Goal: Task Accomplishment & Management: Use online tool/utility

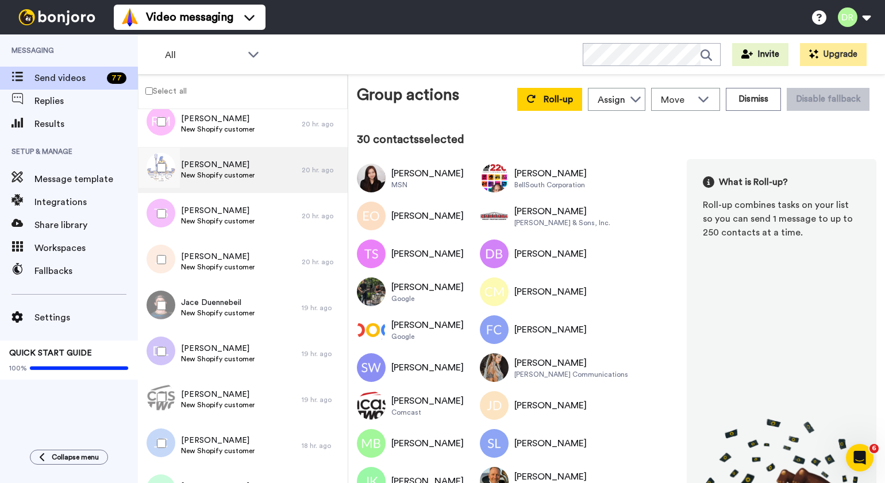
scroll to position [1501, 0]
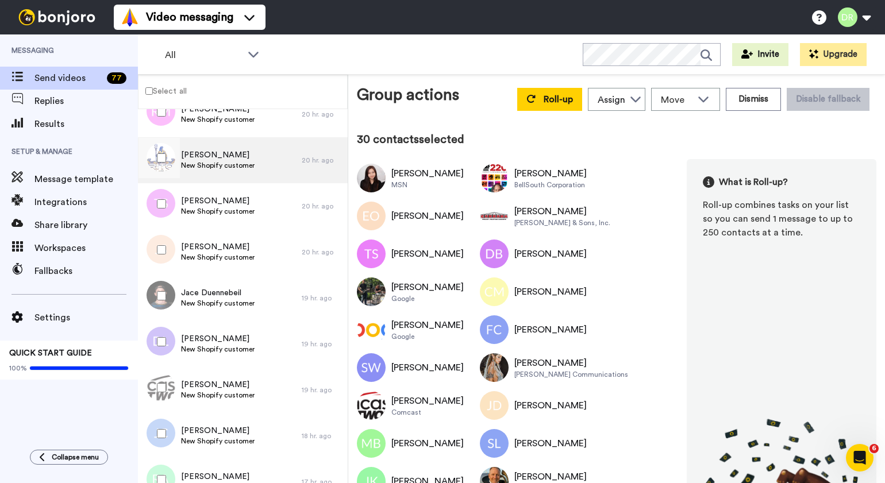
click at [218, 164] on span "New Shopify customer" at bounding box center [218, 165] width 74 height 9
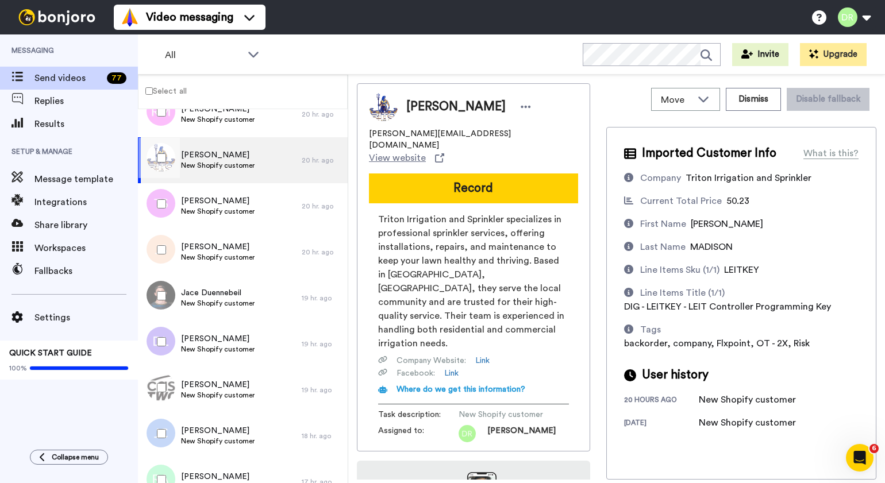
scroll to position [105, 0]
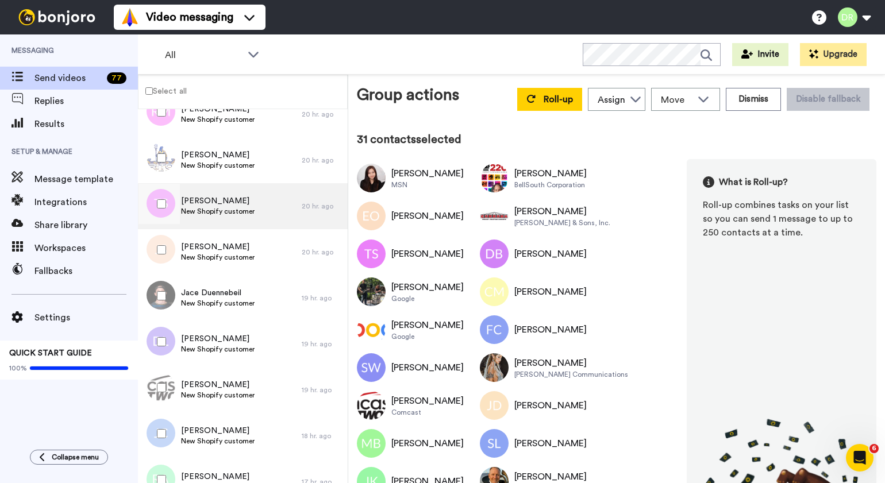
click at [228, 199] on span "[PERSON_NAME]" at bounding box center [218, 200] width 74 height 11
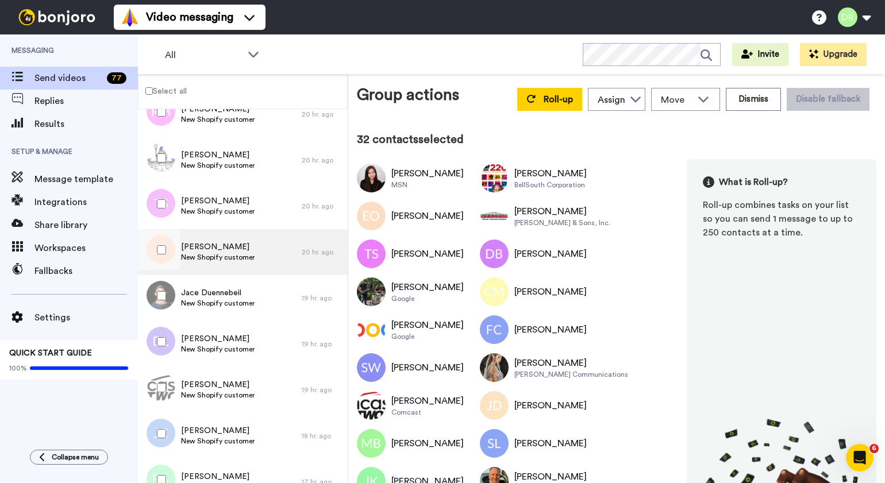
click at [213, 247] on span "[PERSON_NAME]" at bounding box center [218, 246] width 74 height 11
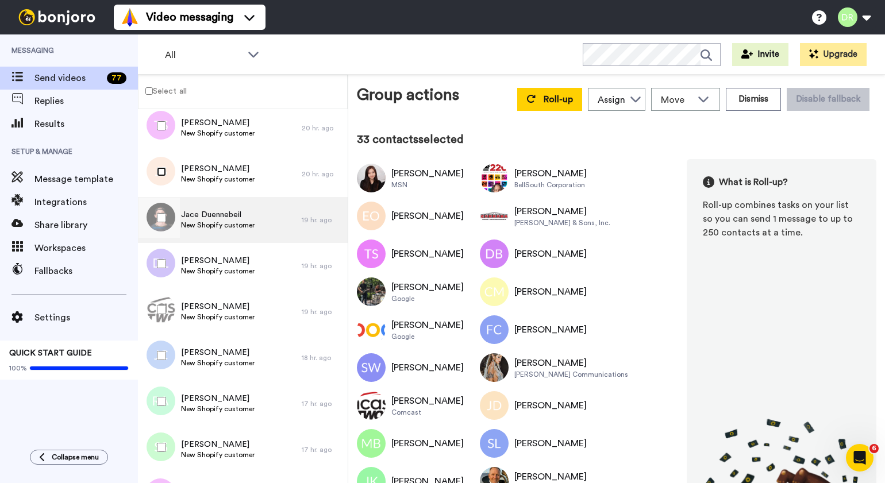
scroll to position [1606, 0]
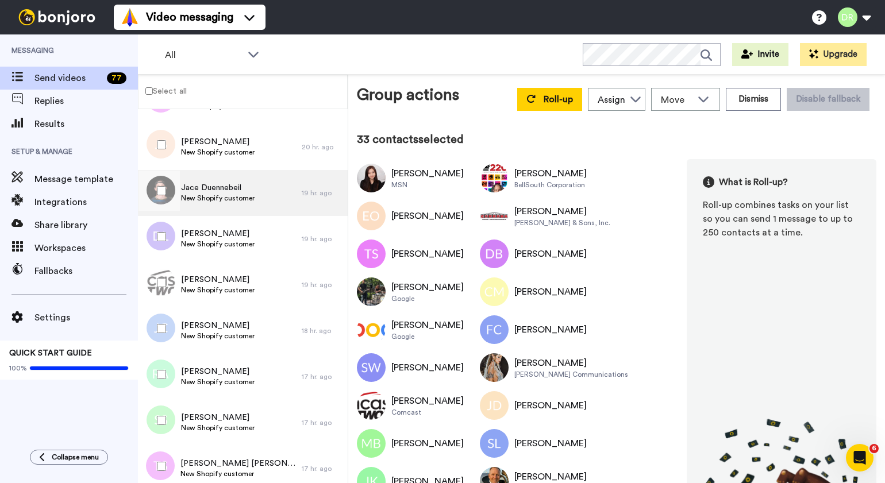
click at [235, 190] on span "Jace Duennebeil" at bounding box center [218, 187] width 74 height 11
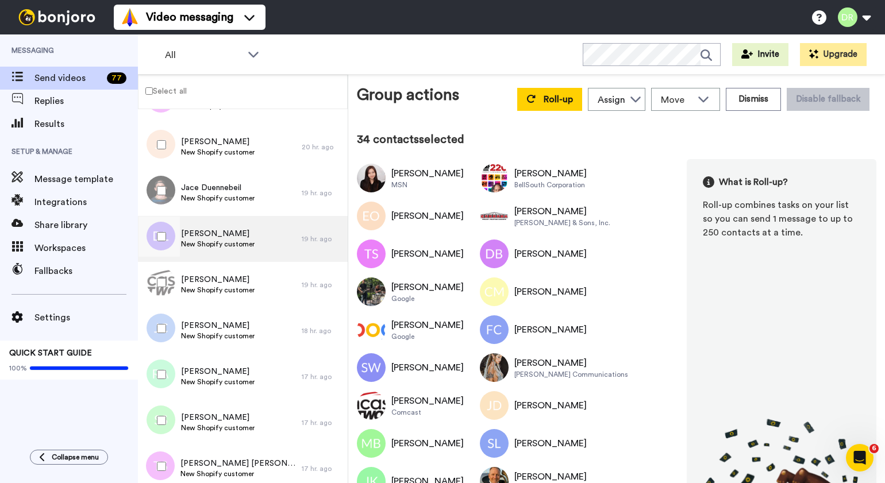
click at [208, 237] on span "[PERSON_NAME]" at bounding box center [218, 233] width 74 height 11
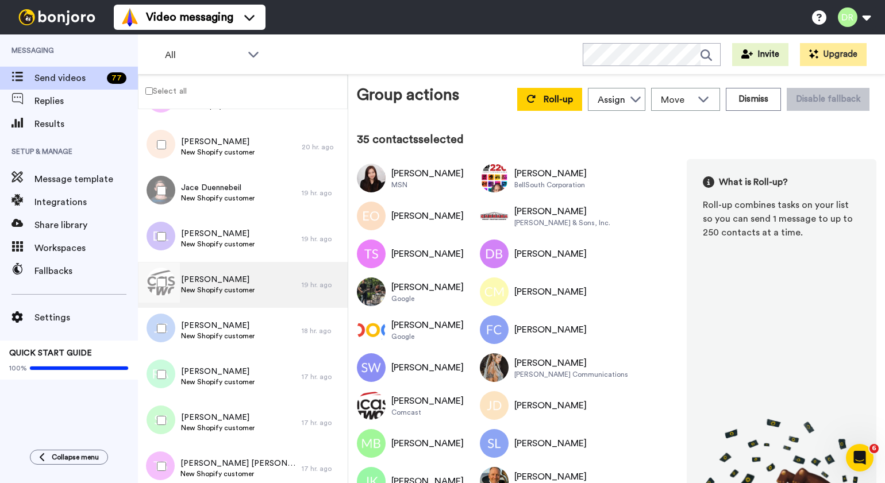
click at [196, 276] on span "[PERSON_NAME]" at bounding box center [218, 279] width 74 height 11
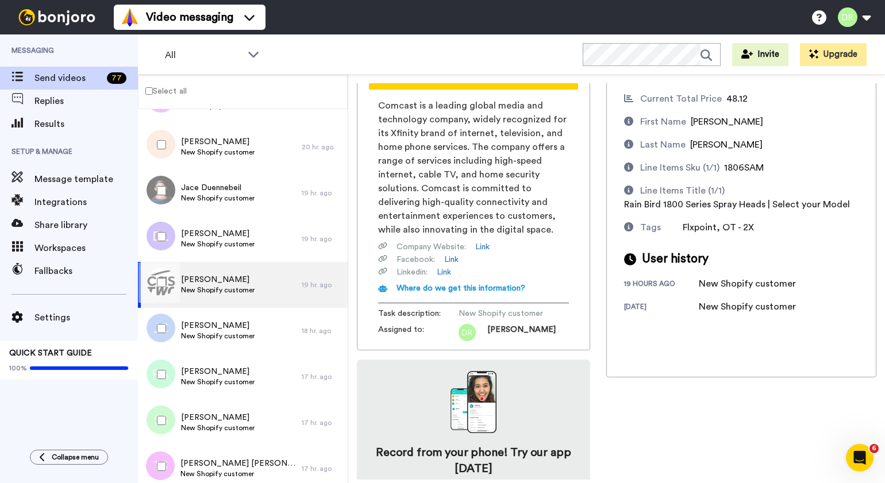
scroll to position [132, 0]
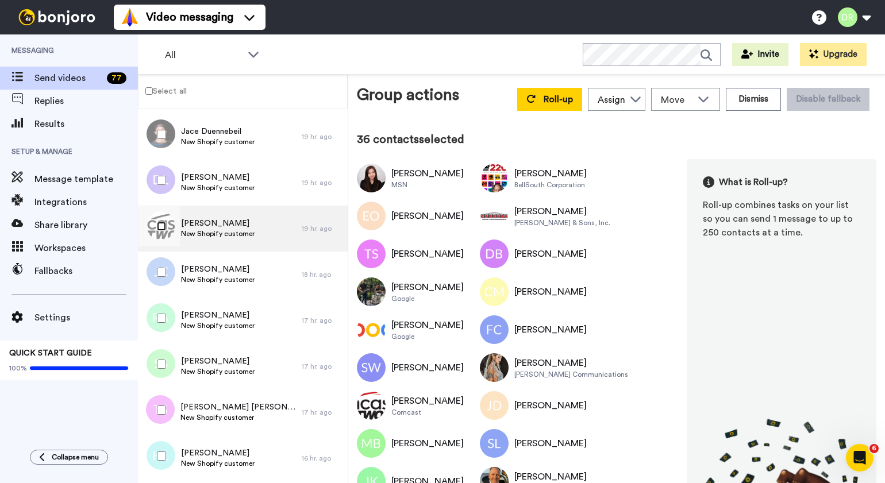
scroll to position [1721, 0]
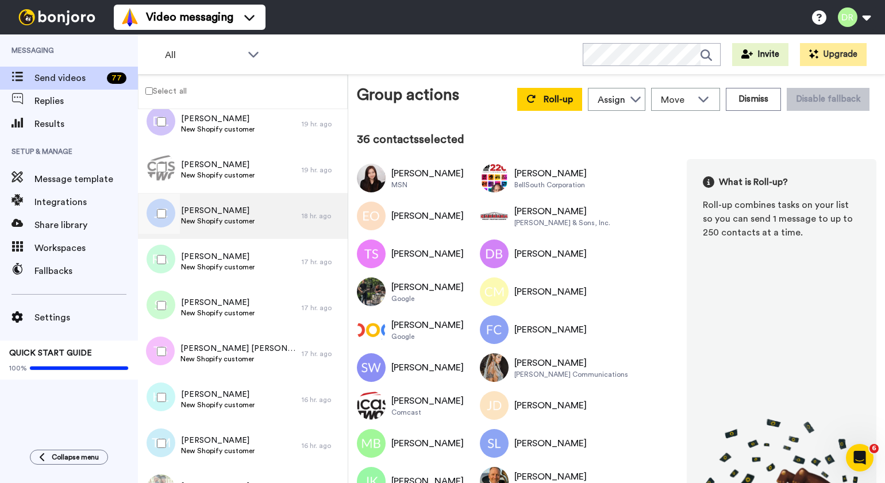
click at [213, 209] on span "[PERSON_NAME]" at bounding box center [218, 210] width 74 height 11
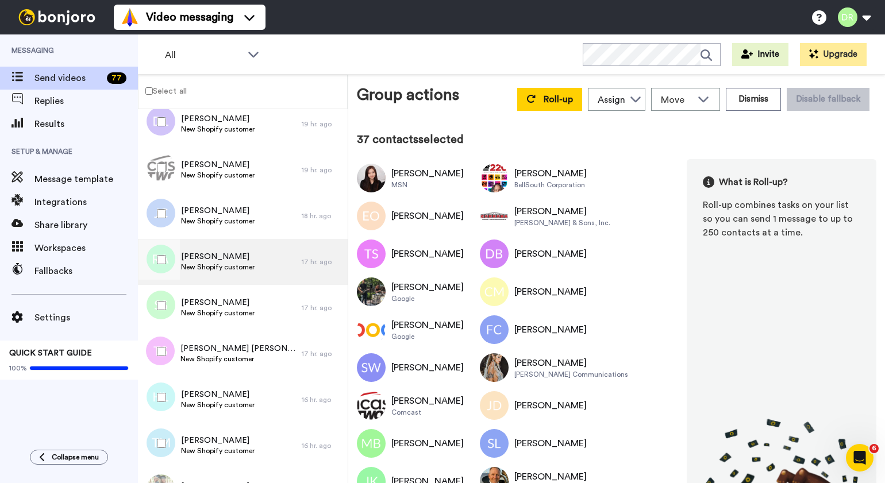
click at [204, 251] on span "[PERSON_NAME]" at bounding box center [218, 256] width 74 height 11
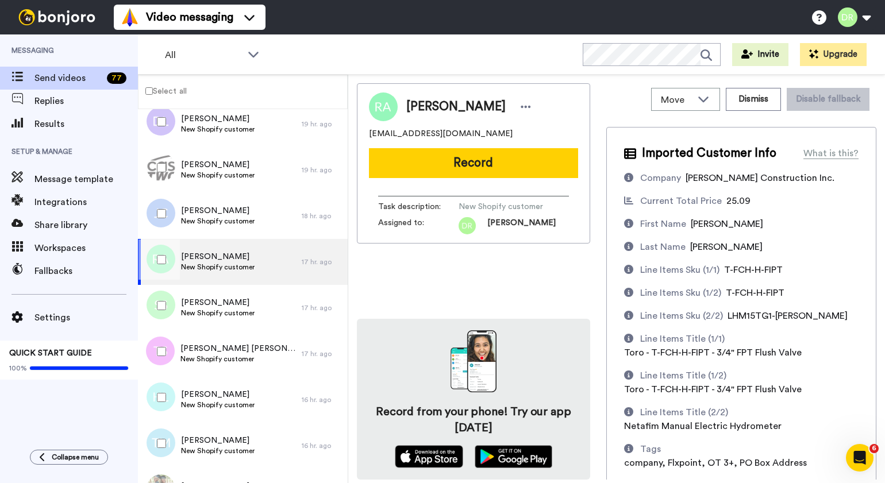
scroll to position [110, 0]
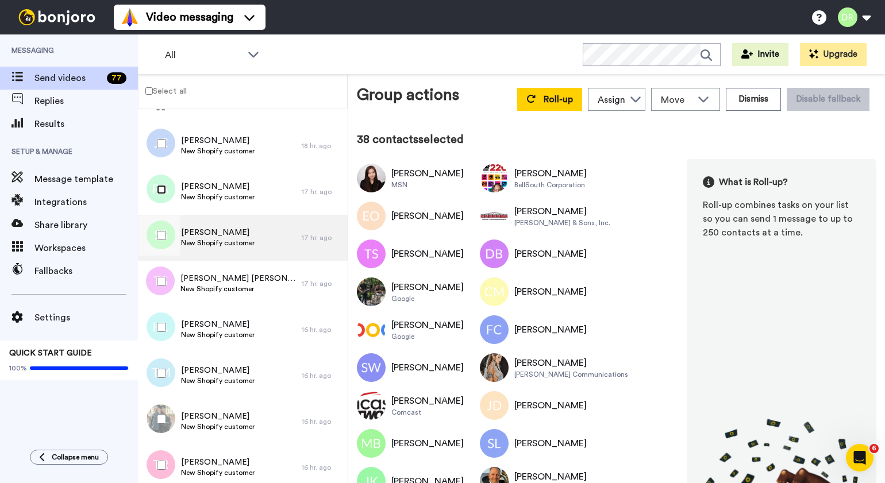
scroll to position [1790, 0]
click at [219, 241] on span "New Shopify customer" at bounding box center [218, 244] width 74 height 9
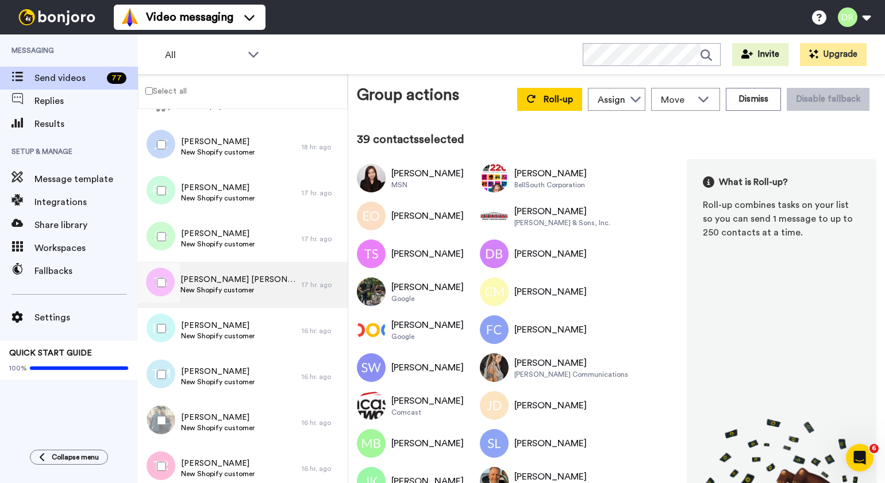
click at [203, 278] on span "[PERSON_NAME] [PERSON_NAME]" at bounding box center [238, 279] width 116 height 11
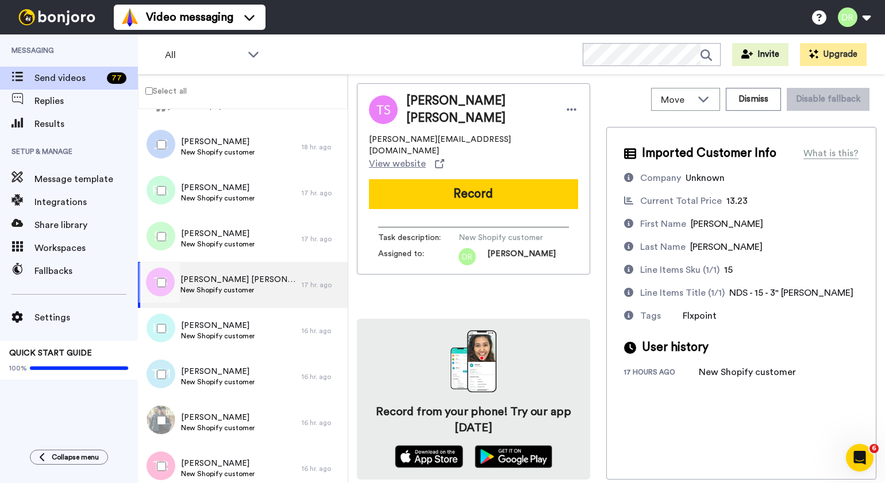
click at [156, 282] on div at bounding box center [159, 283] width 41 height 40
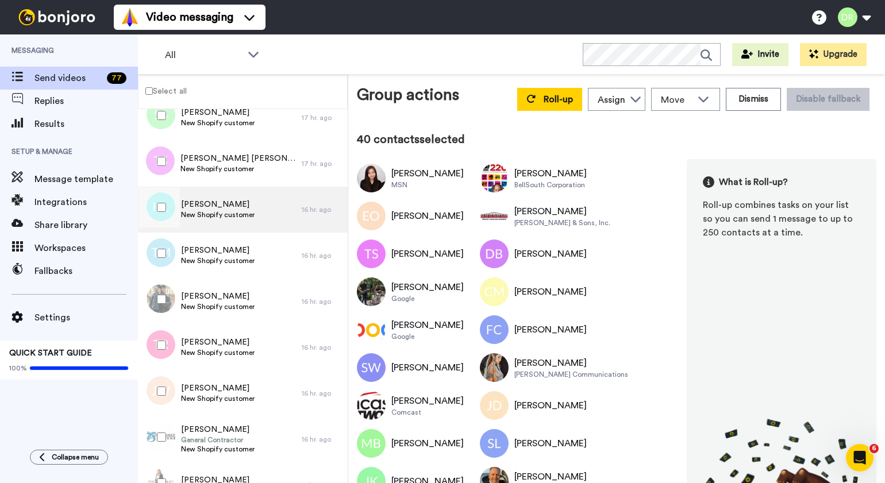
scroll to position [1915, 0]
